Goal: Task Accomplishment & Management: Manage account settings

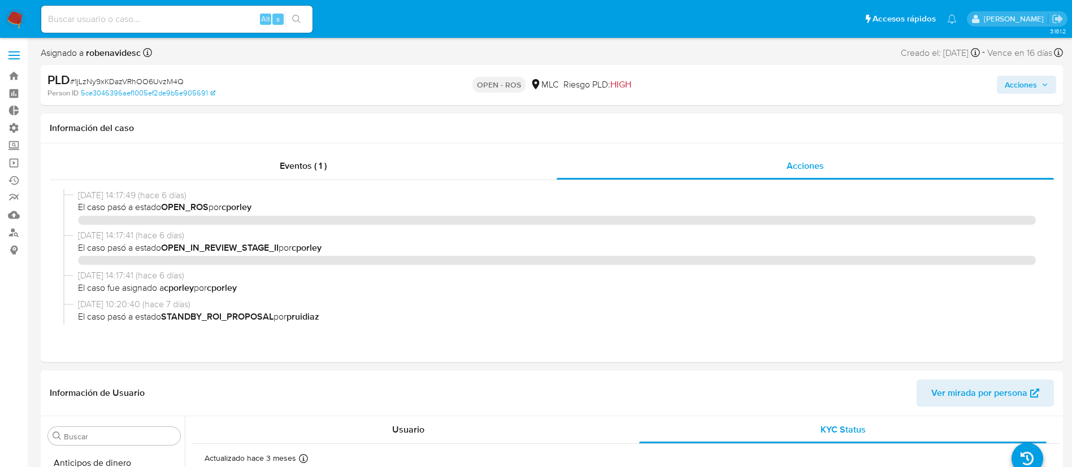
select select "10"
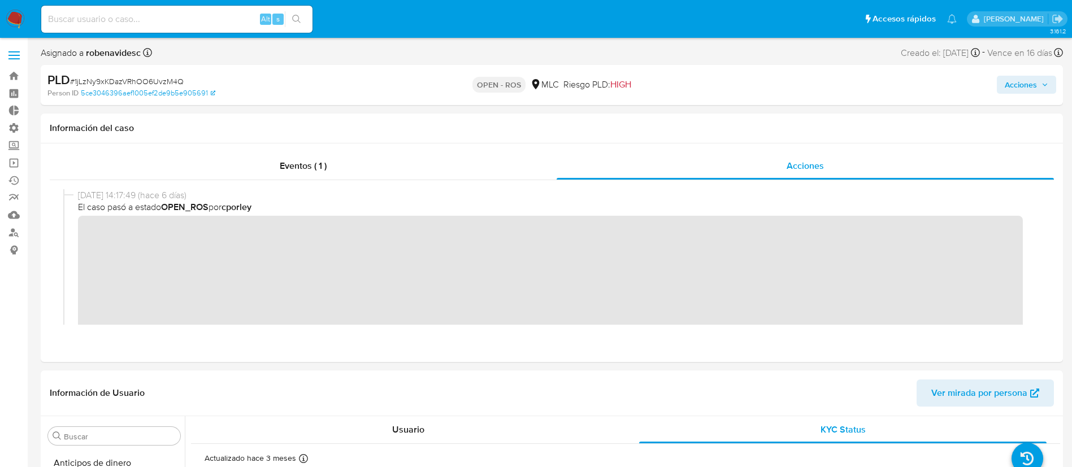
scroll to position [464, 0]
click at [997, 89] on button "Acciones" at bounding box center [1026, 85] width 59 height 18
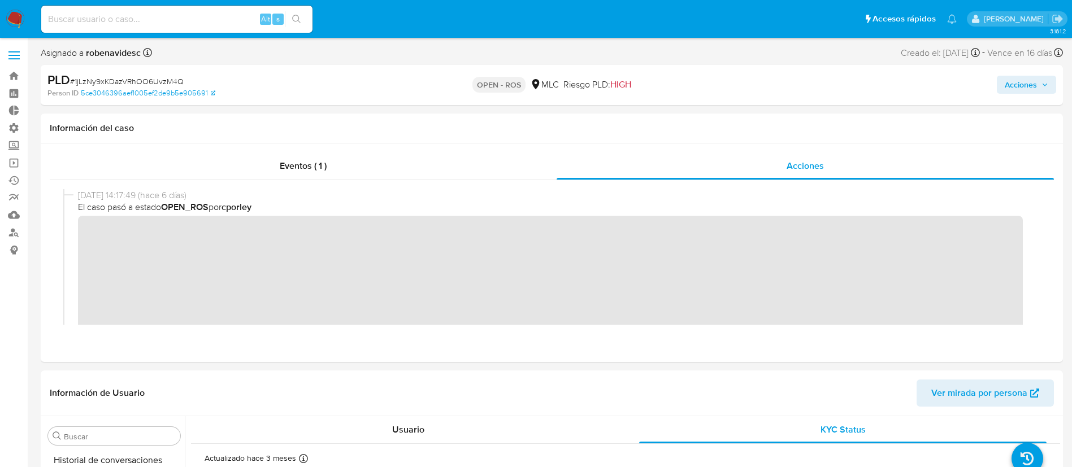
click at [1002, 74] on div "Acciones" at bounding box center [889, 85] width 333 height 27
click at [1009, 85] on span "Acciones" at bounding box center [1020, 85] width 32 height 18
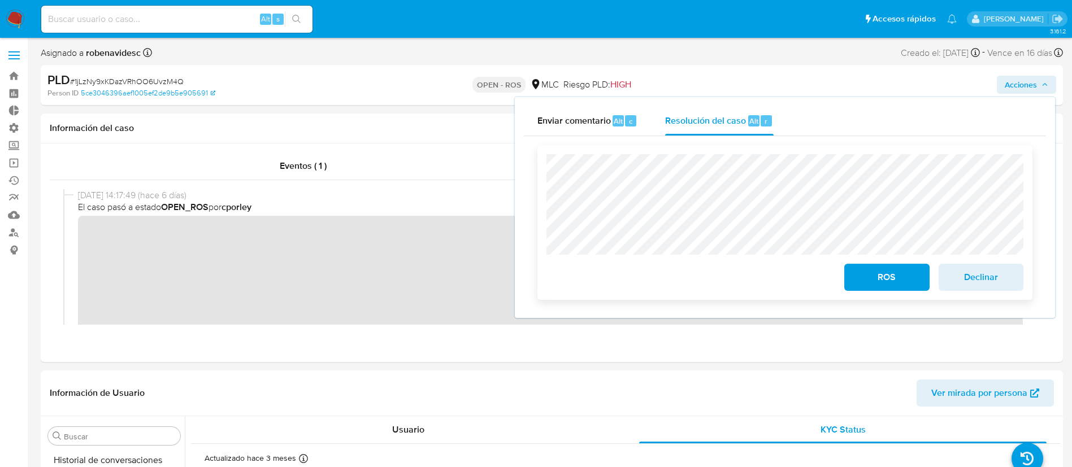
click at [780, 267] on div "ROS Declinar" at bounding box center [784, 222] width 477 height 137
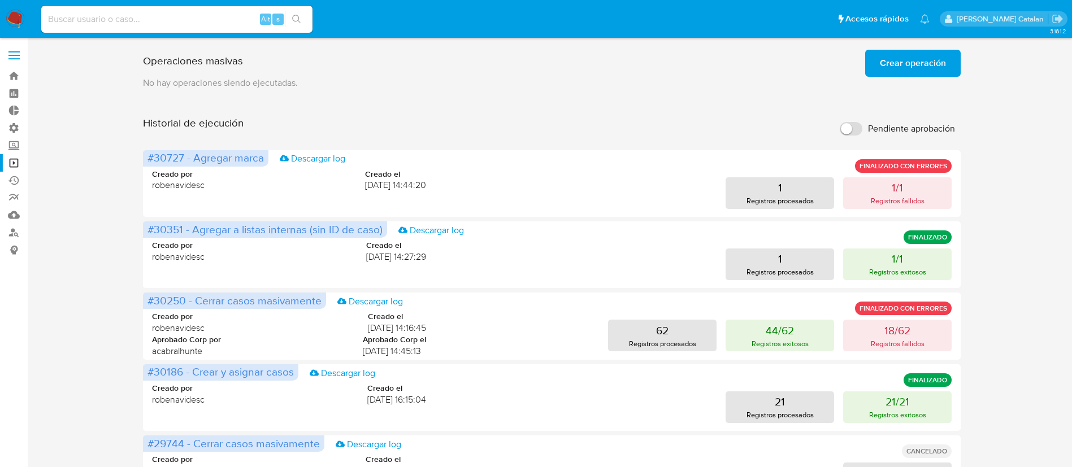
click at [10, 61] on label at bounding box center [14, 55] width 28 height 24
click at [0, 0] on input "checkbox" at bounding box center [0, 0] width 0 height 0
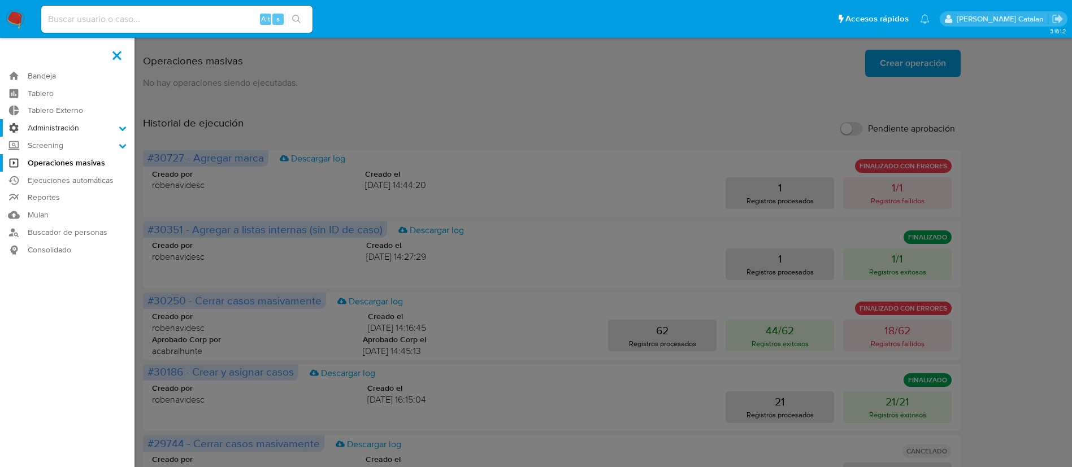
click at [47, 124] on label "Administración" at bounding box center [67, 128] width 134 height 18
click at [0, 0] on input "Administración" at bounding box center [0, 0] width 0 height 0
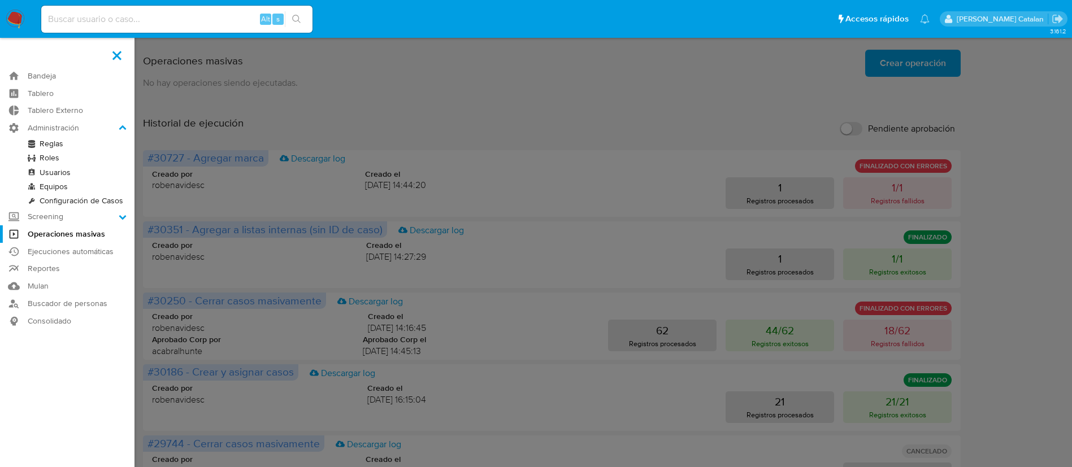
click at [64, 195] on link "Configuración de Casos" at bounding box center [67, 201] width 134 height 14
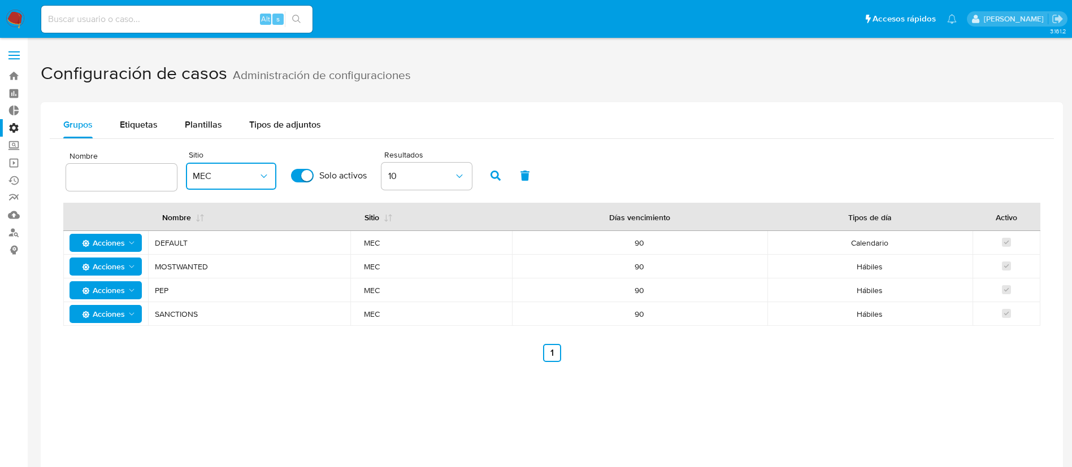
click at [267, 179] on icon "button" at bounding box center [263, 176] width 11 height 11
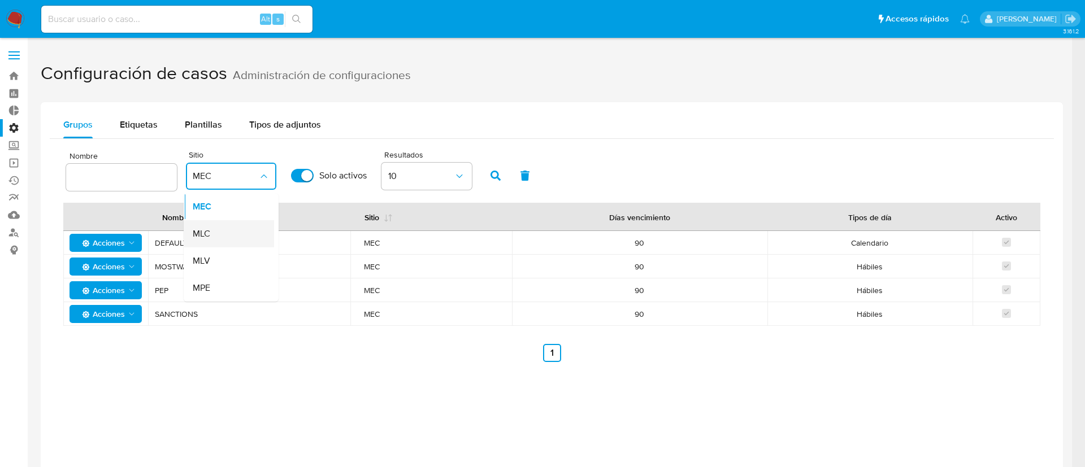
click at [228, 228] on div "MLC" at bounding box center [226, 233] width 66 height 27
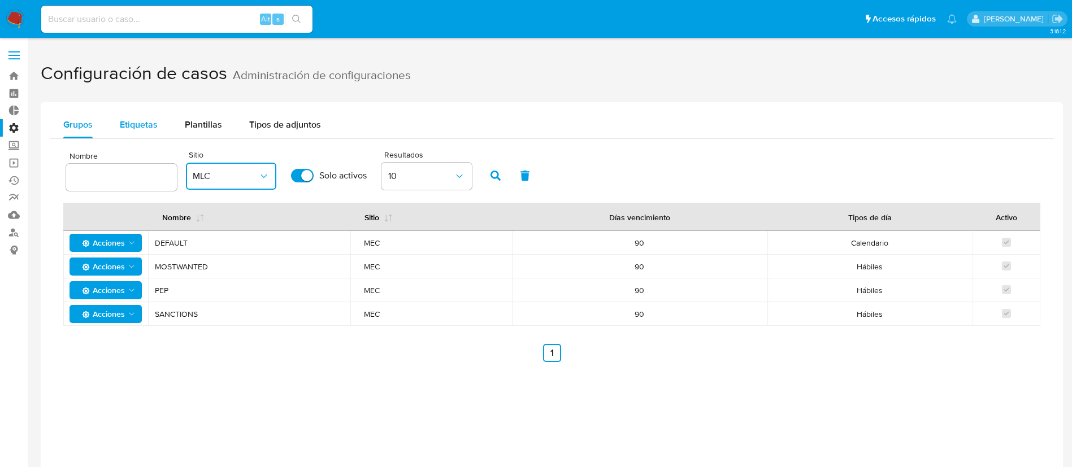
click at [142, 131] on div "Etiquetas" at bounding box center [139, 124] width 38 height 27
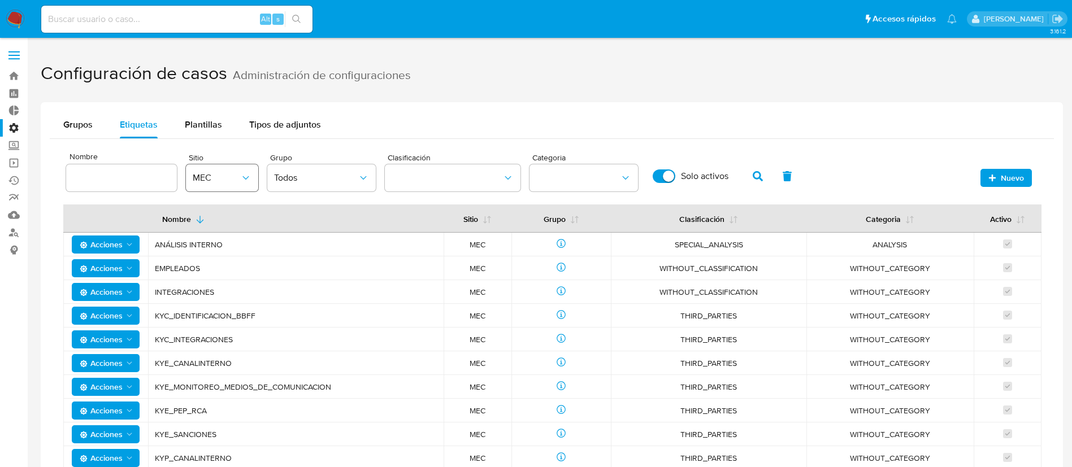
click at [233, 175] on span "MEC" at bounding box center [216, 177] width 47 height 11
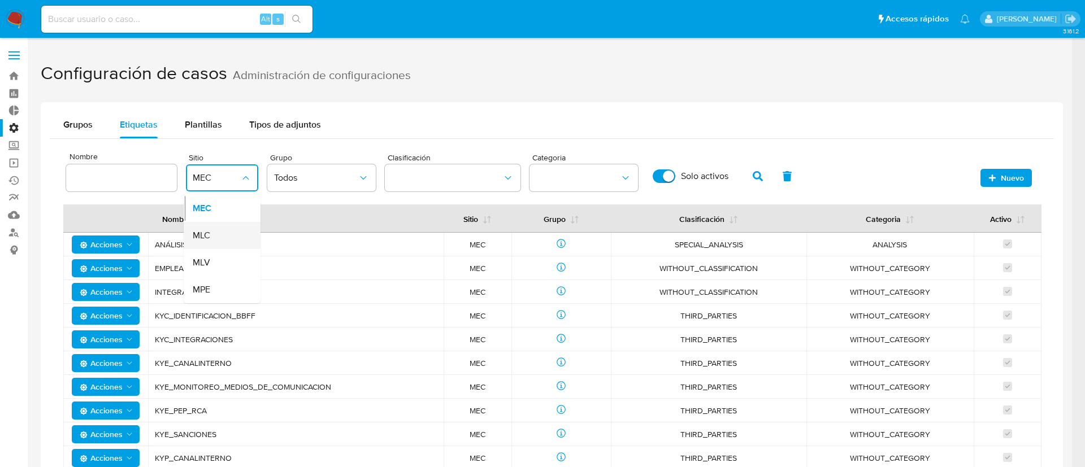
click at [217, 238] on div "MLC" at bounding box center [219, 235] width 52 height 27
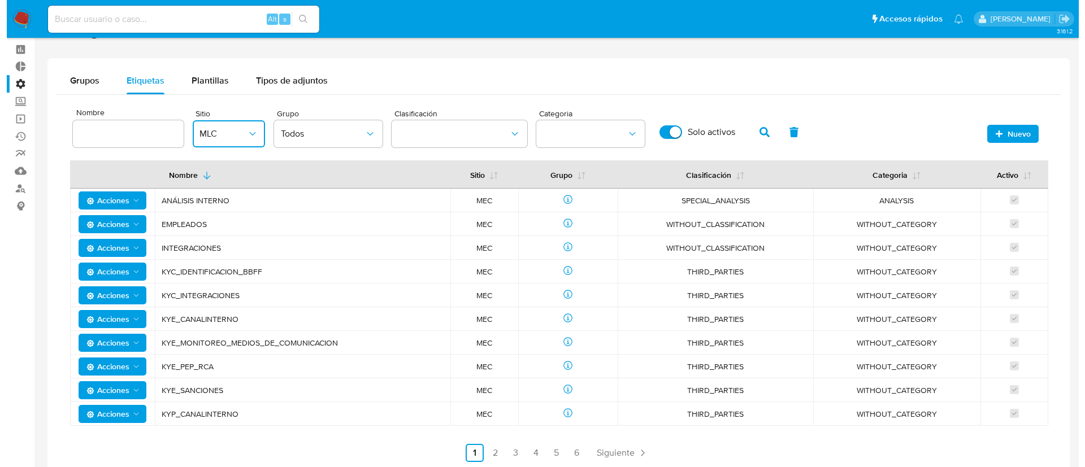
scroll to position [42, 0]
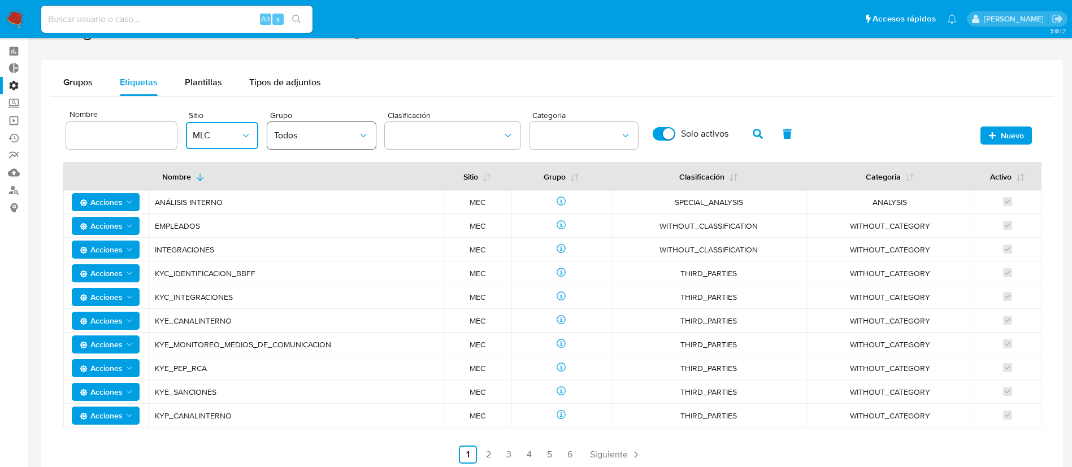
click at [363, 134] on icon "group" at bounding box center [363, 135] width 11 height 11
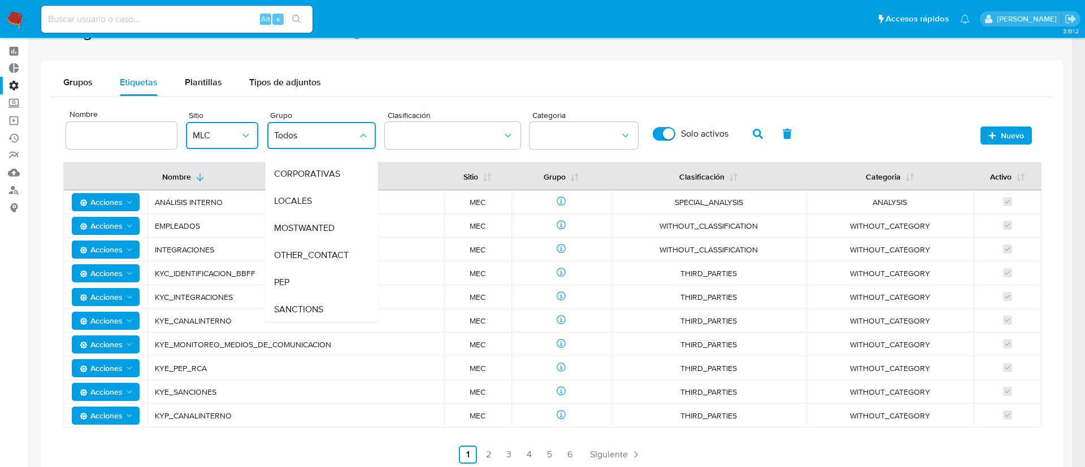
scroll to position [102, 0]
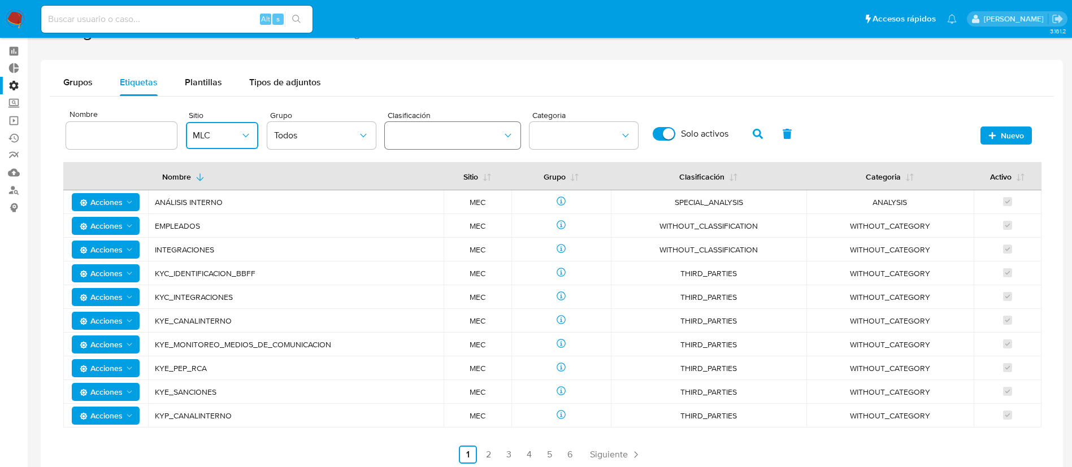
click at [508, 138] on icon "classification" at bounding box center [507, 135] width 11 height 11
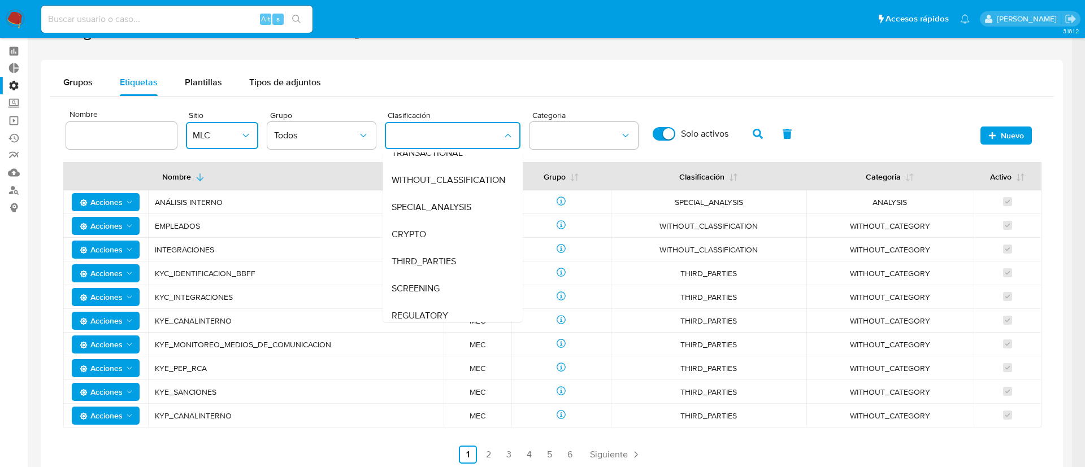
scroll to position [0, 0]
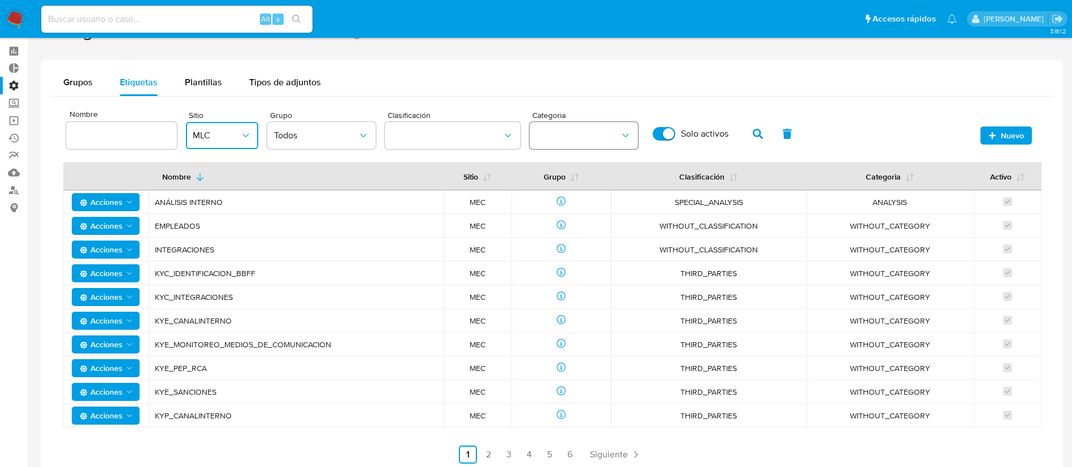
click at [636, 145] on button "category" at bounding box center [583, 135] width 108 height 27
click at [513, 66] on div "Grupos Etiquetas Plantillas Tipos de adjuntos Nombre Sitio MLC Grupo Todos Clas…" at bounding box center [552, 271] width 1022 height 422
click at [760, 132] on icon "button" at bounding box center [757, 134] width 10 height 10
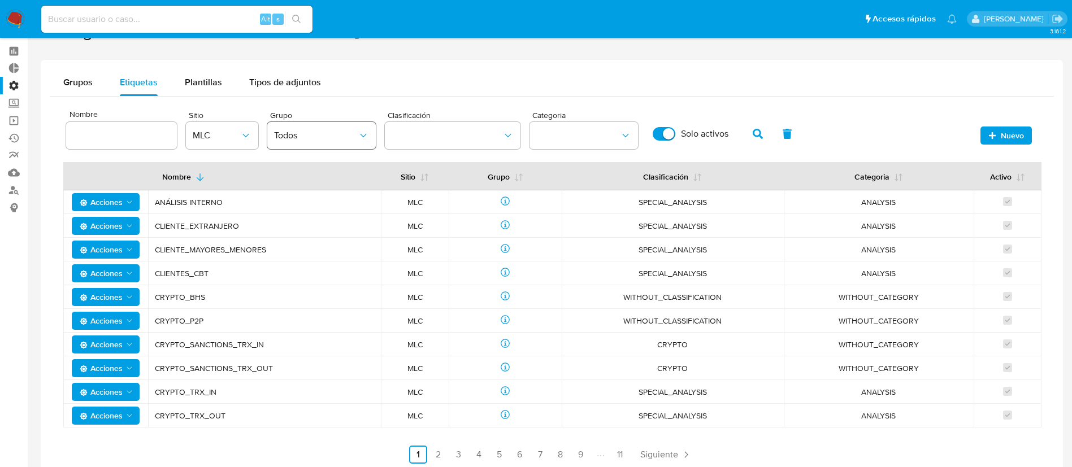
click at [370, 144] on button "Todos" at bounding box center [321, 135] width 108 height 27
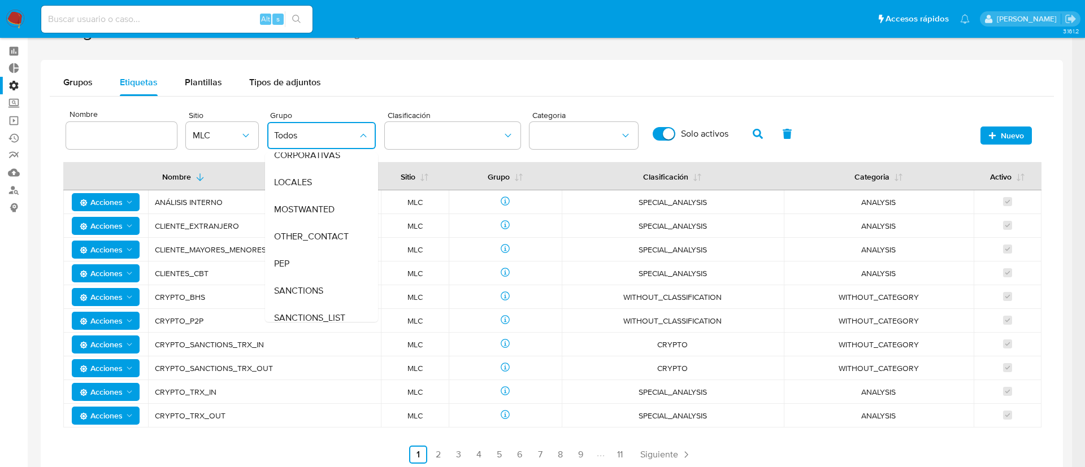
scroll to position [102, 0]
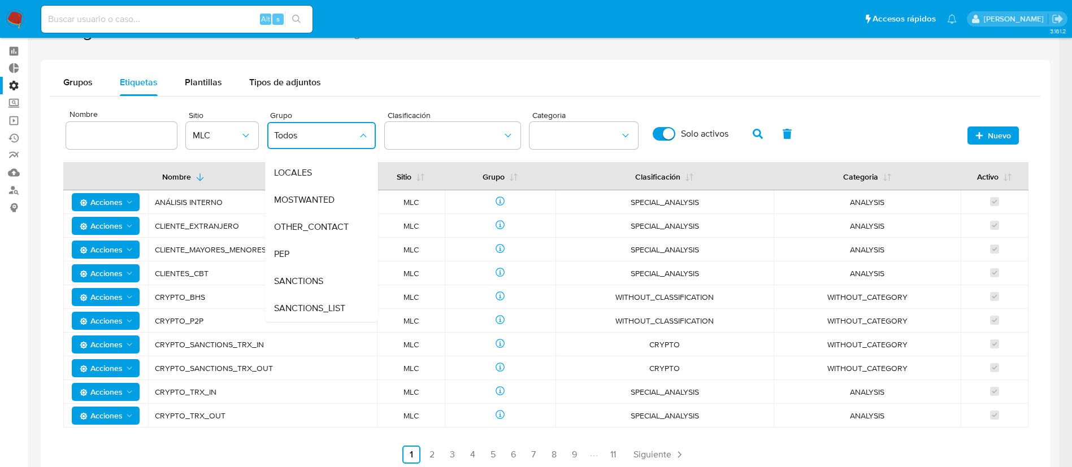
click at [423, 80] on div "Grupos Etiquetas Plantillas Tipos de adjuntos" at bounding box center [545, 82] width 991 height 27
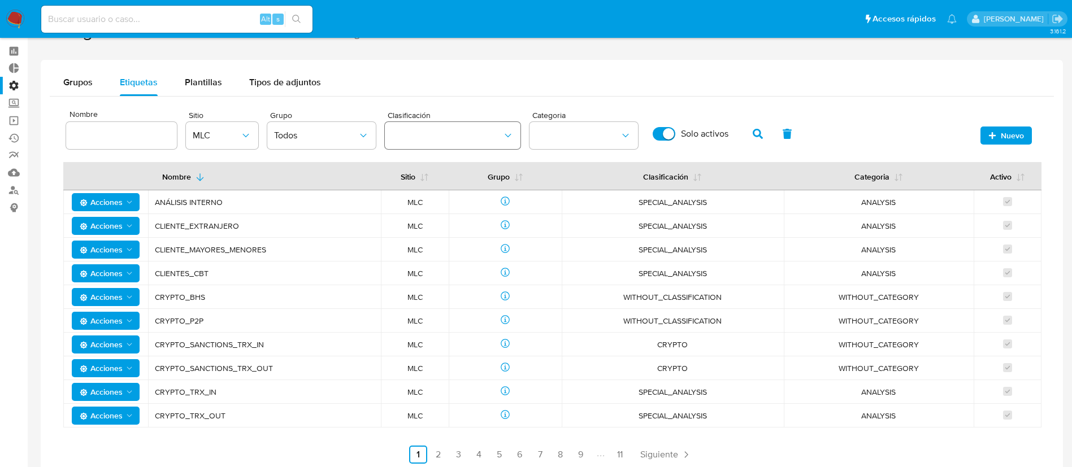
click at [506, 137] on icon "classification" at bounding box center [507, 135] width 11 height 11
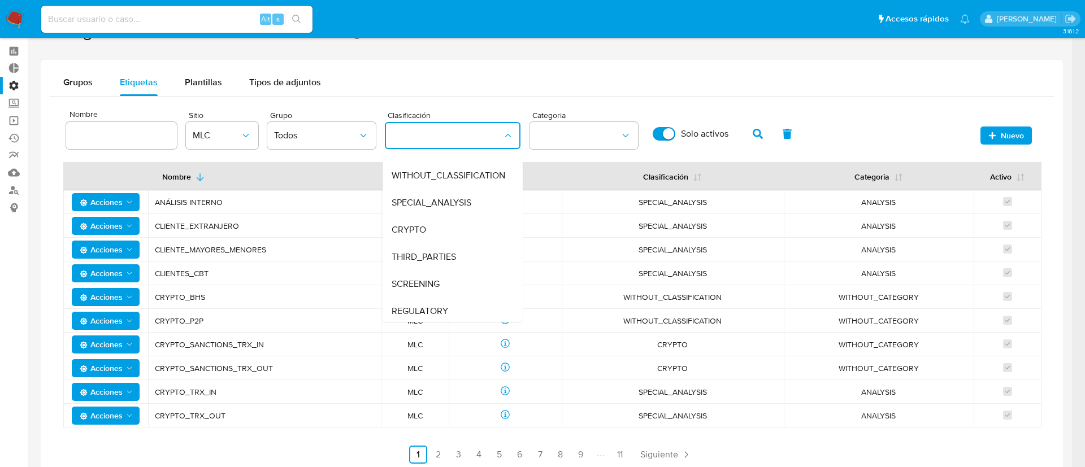
scroll to position [47, 0]
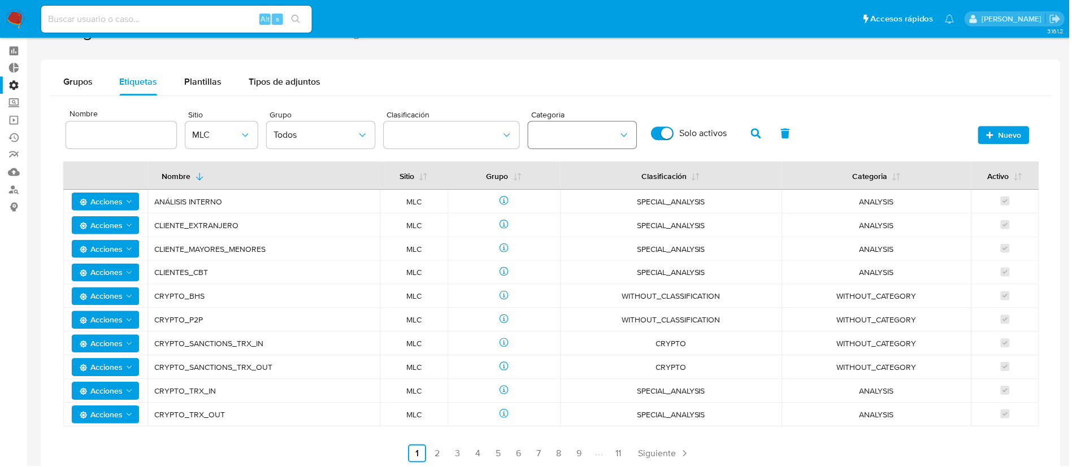
click at [635, 139] on button "category" at bounding box center [583, 135] width 108 height 27
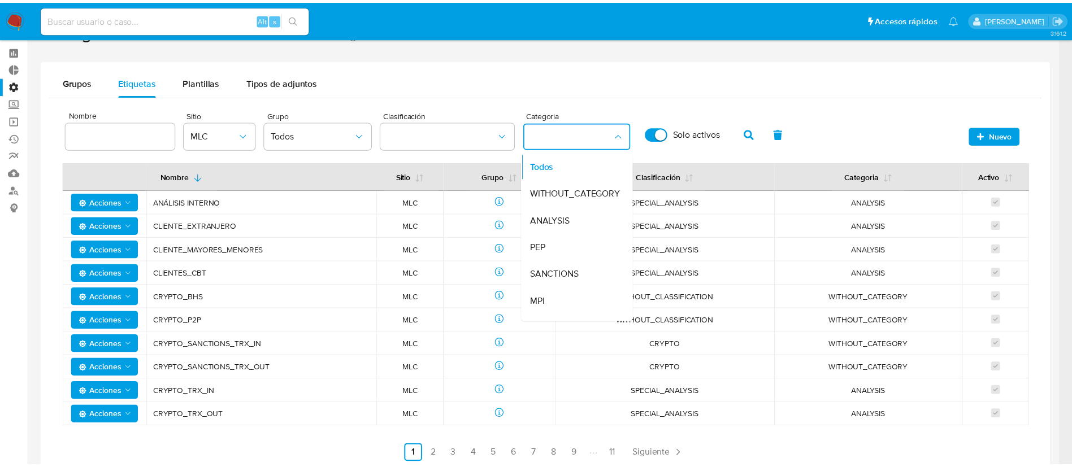
scroll to position [88, 0]
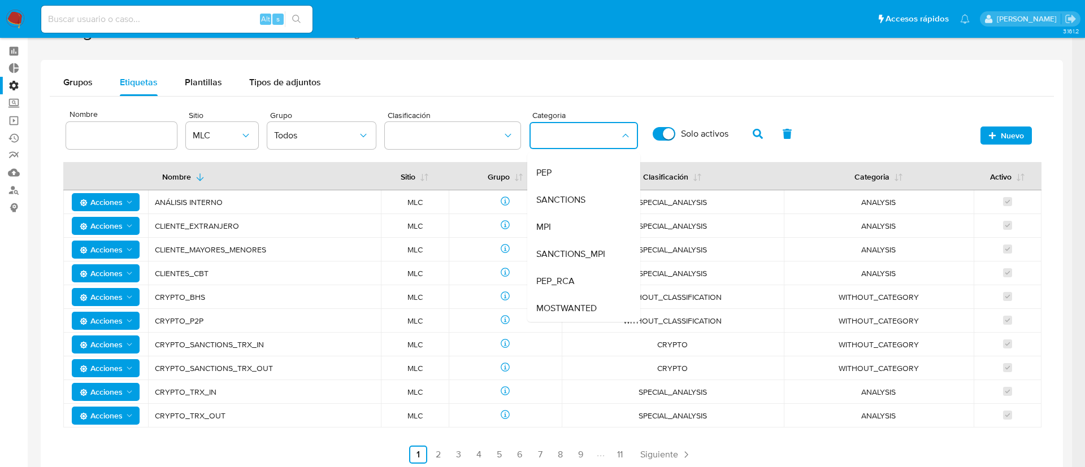
click at [563, 68] on div "Grupos Etiquetas Plantillas Tipos de adjuntos Nombre Sitio MLC Grupo Todos Clas…" at bounding box center [552, 271] width 1022 height 422
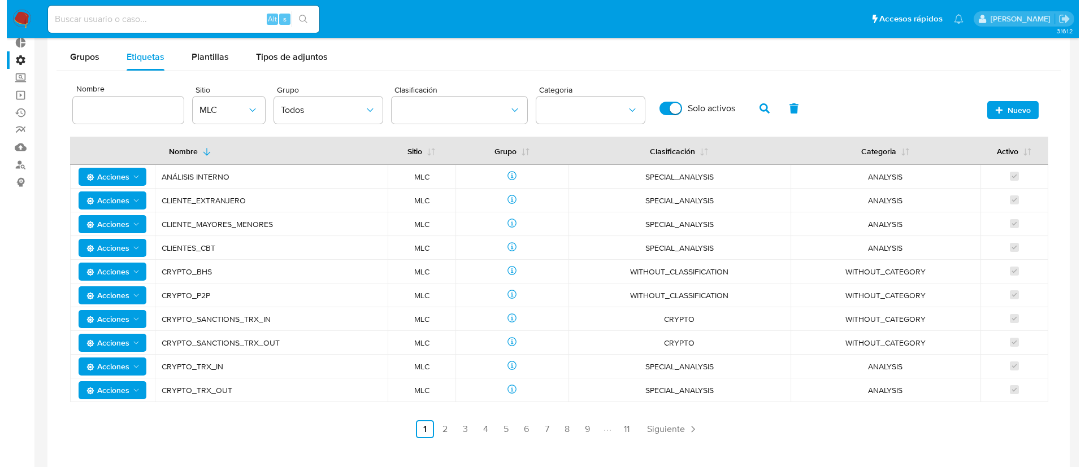
scroll to position [67, 0]
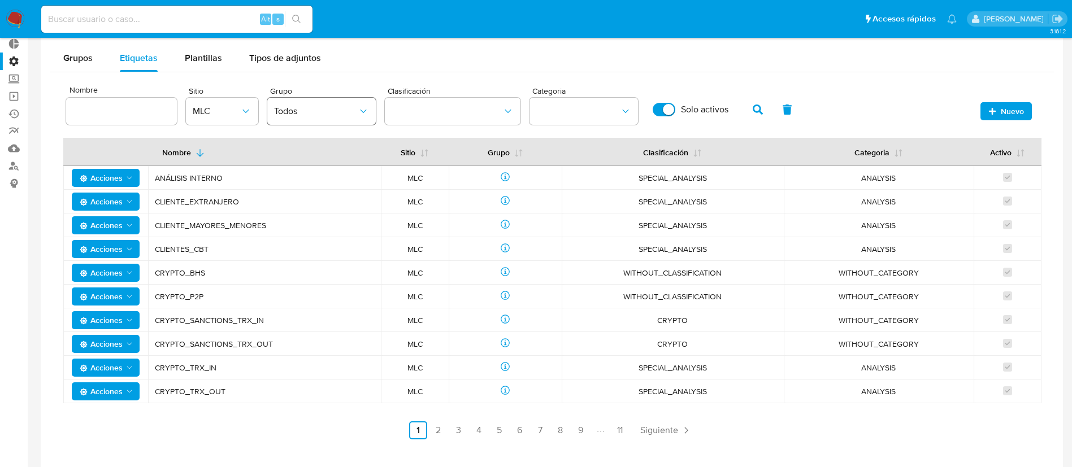
click at [362, 114] on icon "group" at bounding box center [363, 111] width 11 height 11
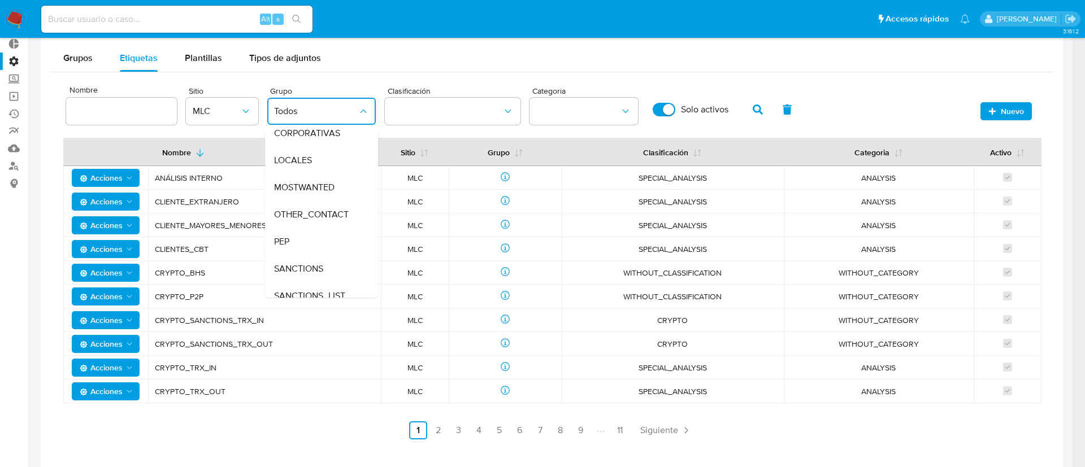
scroll to position [102, 0]
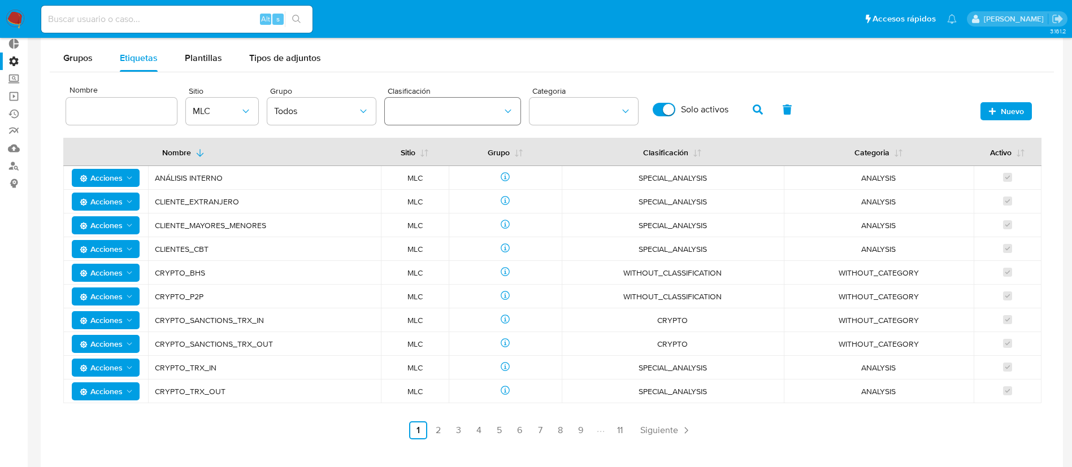
click at [509, 107] on icon "classification" at bounding box center [507, 111] width 11 height 11
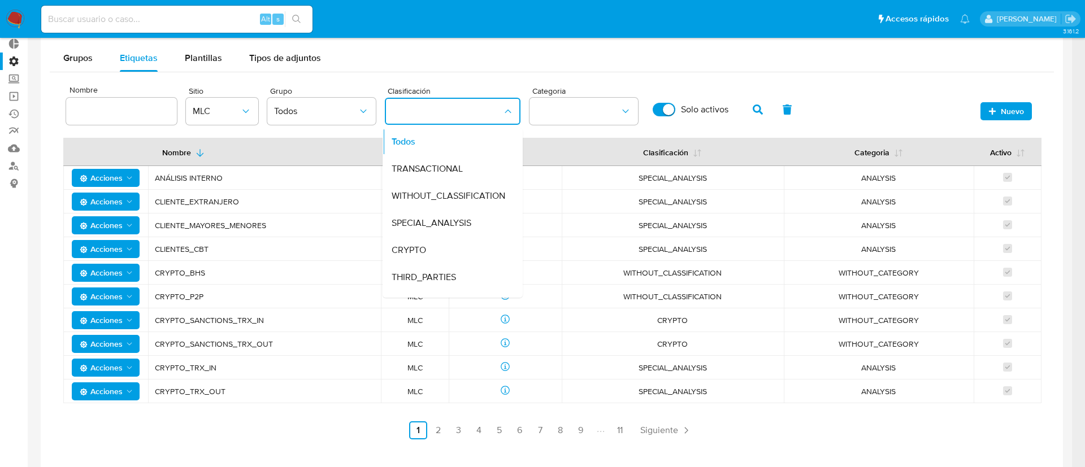
scroll to position [47, 0]
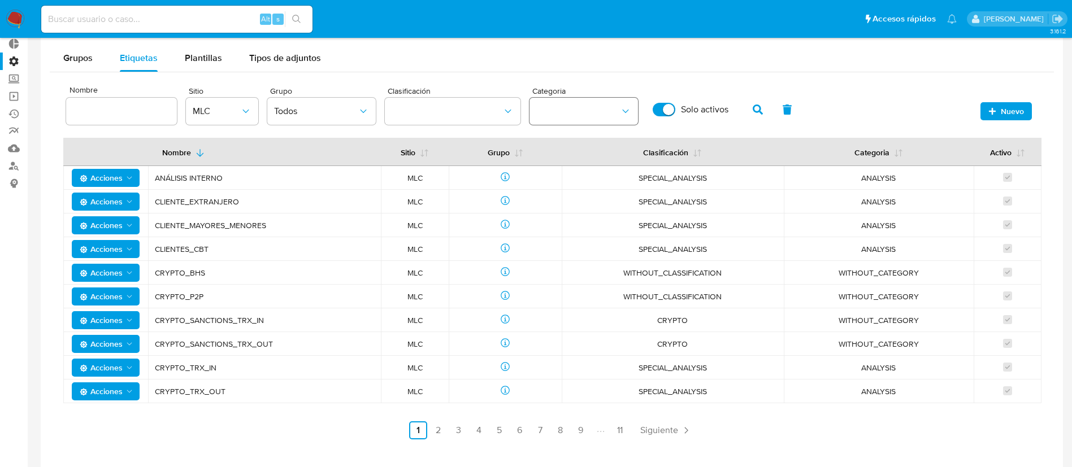
click at [625, 119] on button "category" at bounding box center [583, 111] width 108 height 27
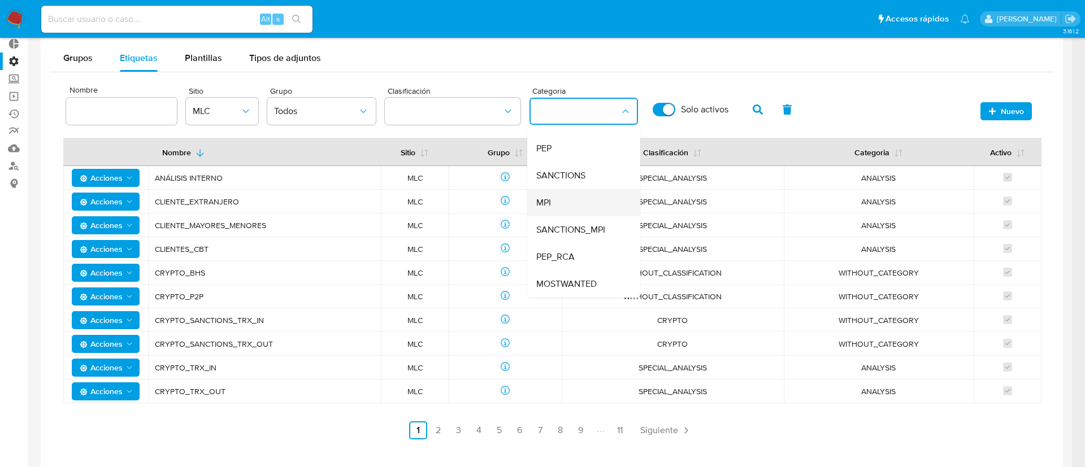
scroll to position [88, 0]
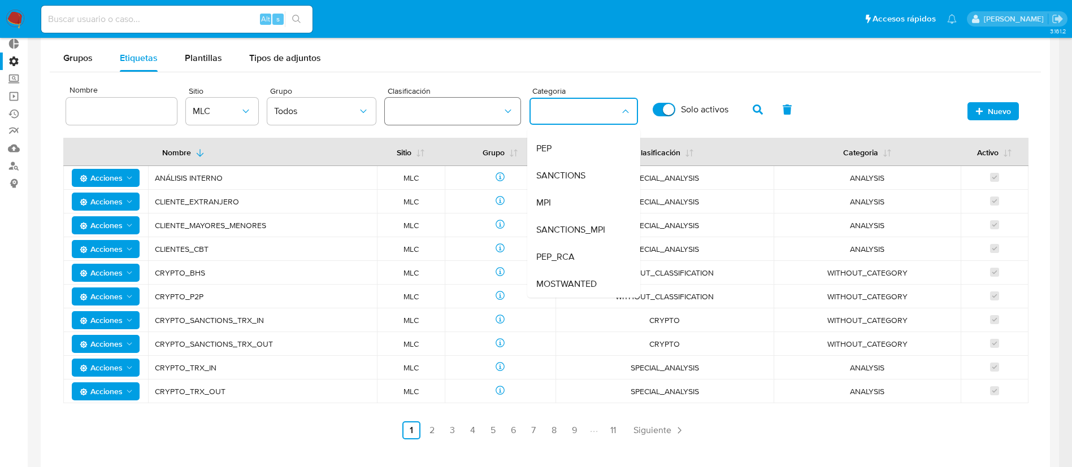
click at [504, 117] on button "classification" at bounding box center [453, 111] width 136 height 27
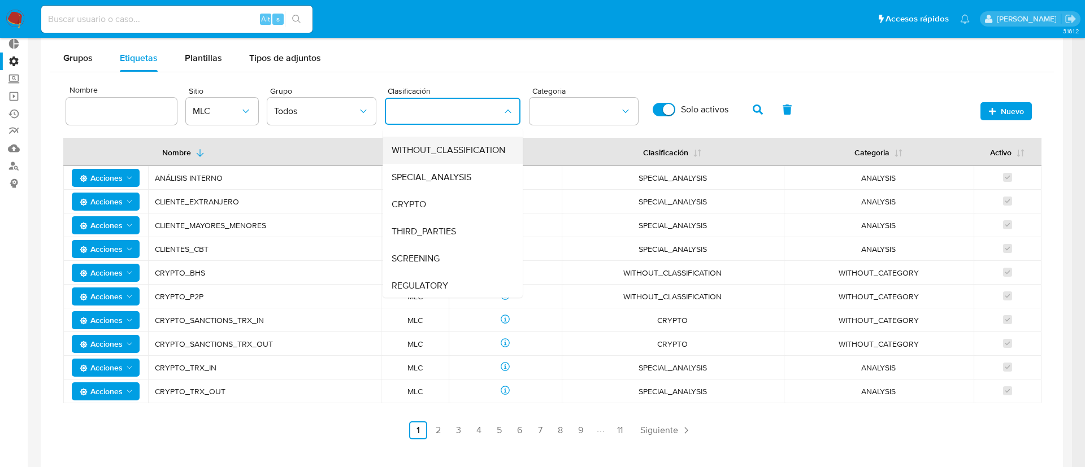
scroll to position [47, 0]
click at [353, 115] on span "Todos" at bounding box center [316, 111] width 84 height 11
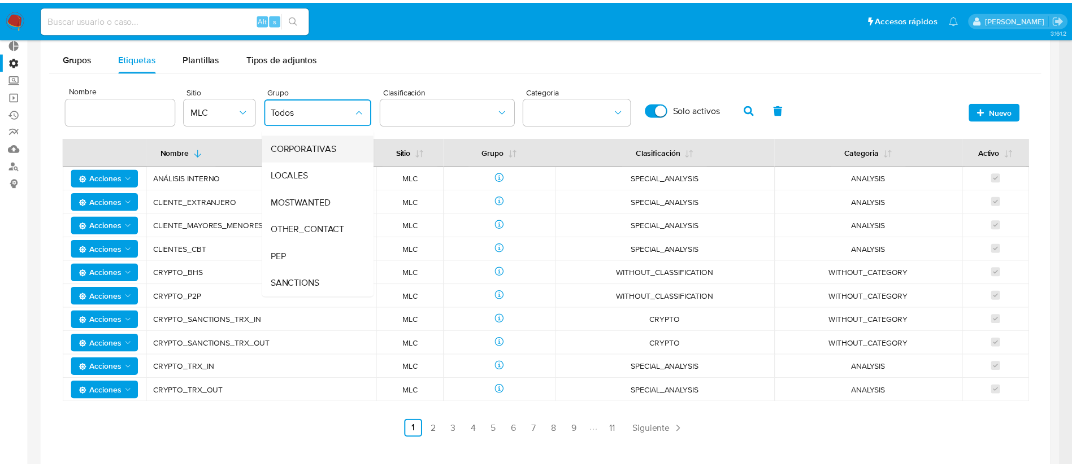
scroll to position [102, 0]
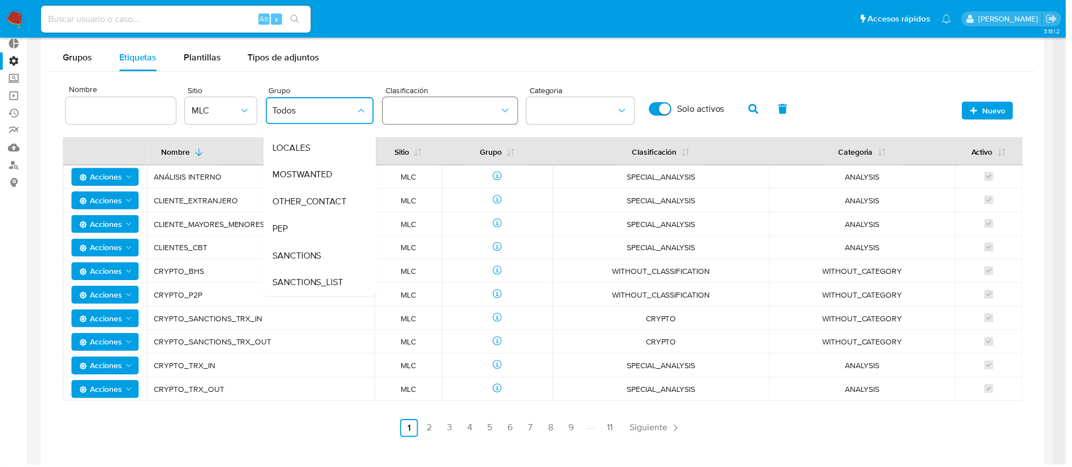
click at [501, 119] on button "classification" at bounding box center [453, 111] width 136 height 27
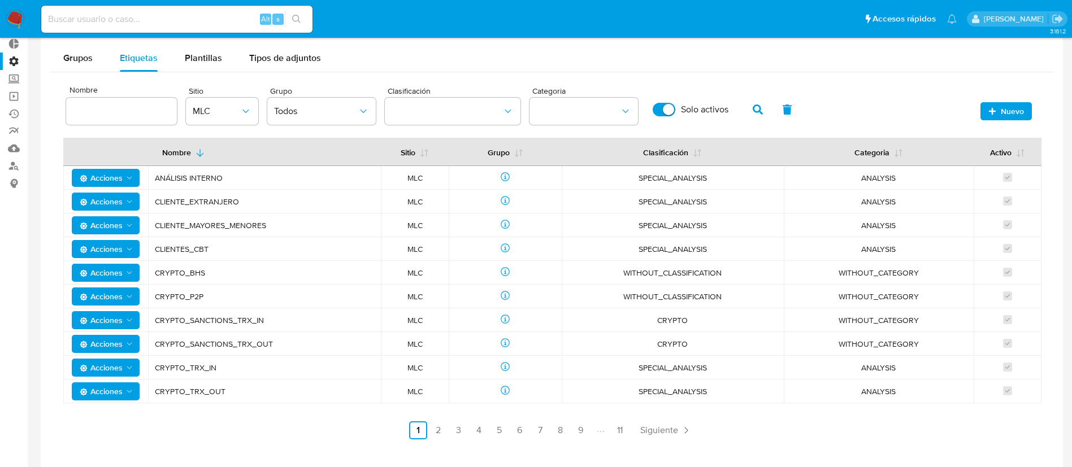
click at [608, 175] on span "SPECIAL_ANALYSIS" at bounding box center [672, 178] width 195 height 10
drag, startPoint x: 737, startPoint y: 177, endPoint x: 619, endPoint y: 185, distance: 118.9
click at [619, 185] on td "SPECIAL_ANALYSIS" at bounding box center [673, 178] width 222 height 24
drag, startPoint x: 152, startPoint y: 181, endPoint x: 982, endPoint y: 183, distance: 829.9
click at [982, 183] on tr "Acciones ANÁLISIS INTERNO MLC SPECIAL_ANALYSIS ANALYSIS" at bounding box center [552, 178] width 978 height 24
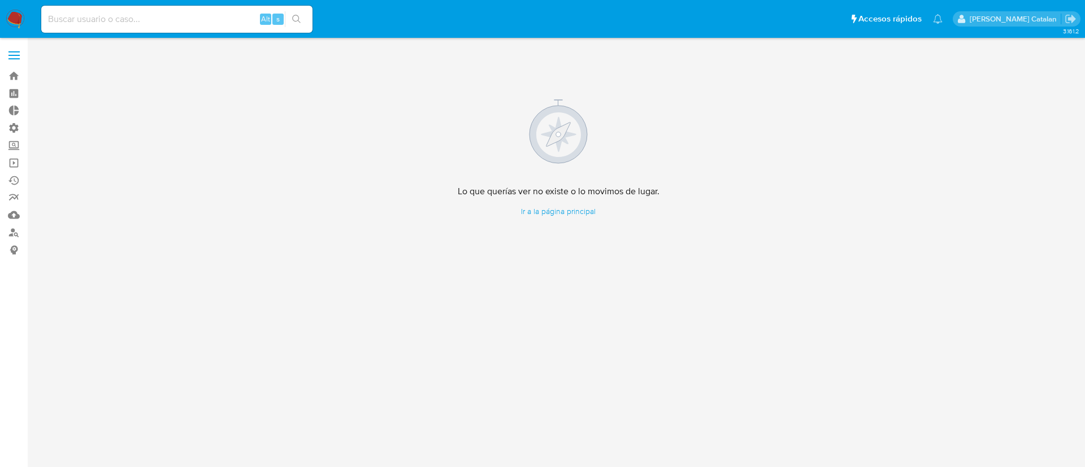
click at [11, 14] on img at bounding box center [15, 19] width 19 height 19
